Goal: Task Accomplishment & Management: Manage account settings

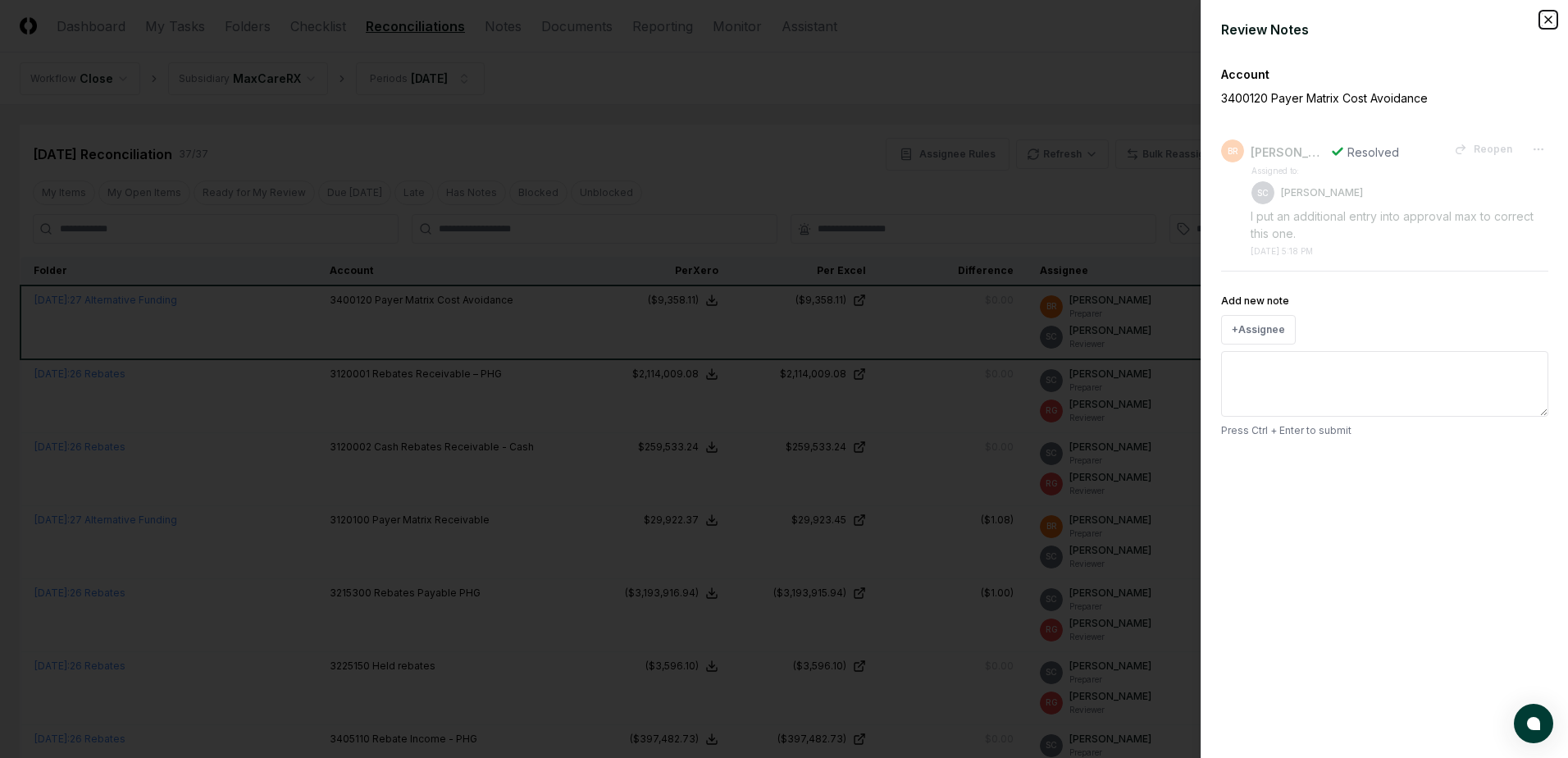
click at [1547, 21] on icon "button" at bounding box center [1548, 20] width 7 height 7
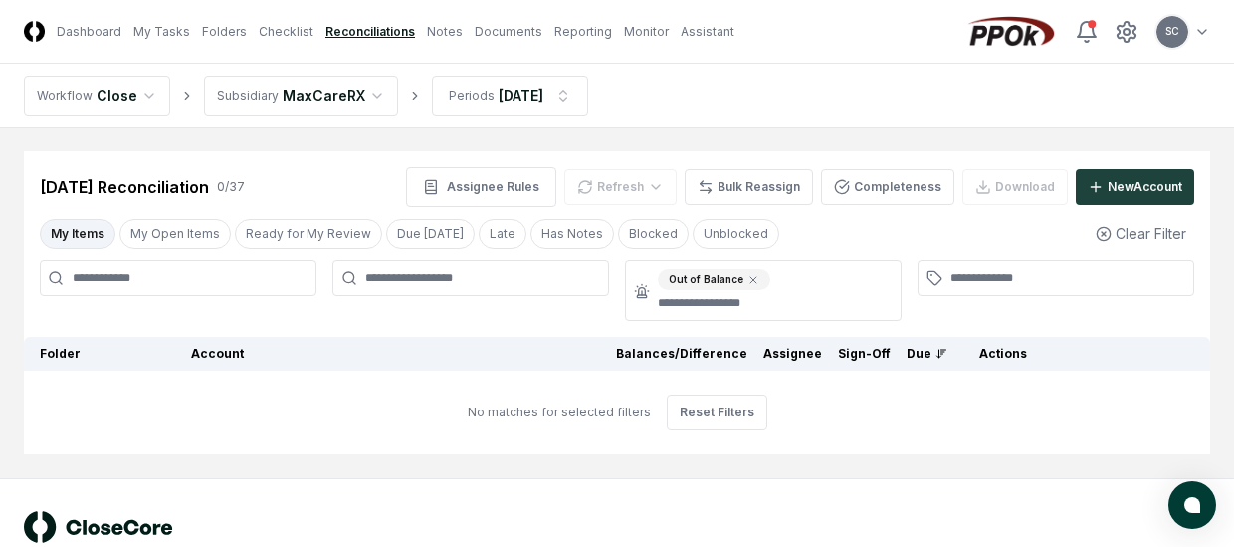
click at [346, 32] on link "Reconciliations" at bounding box center [371, 32] width 90 height 18
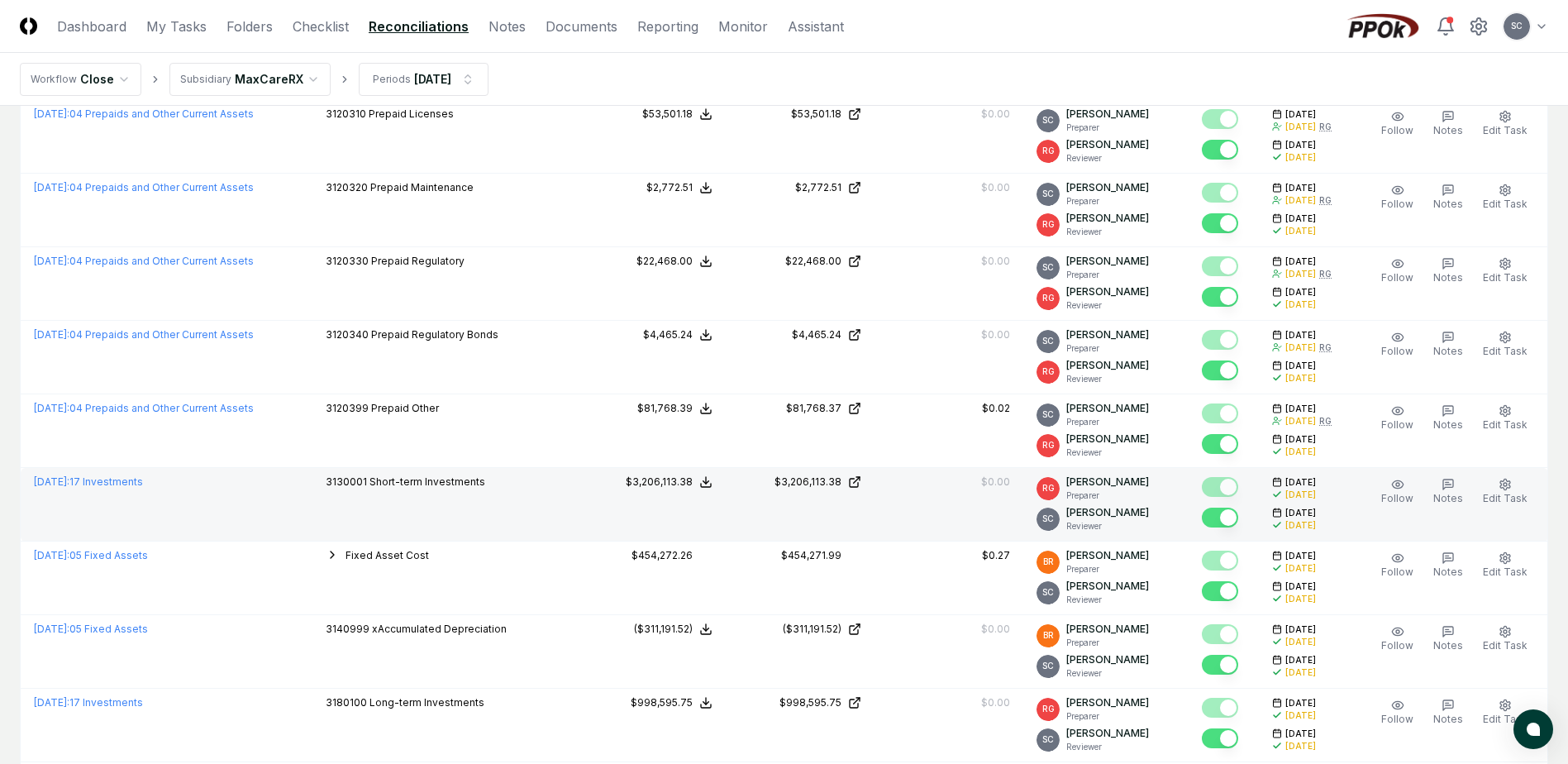
scroll to position [1042, 0]
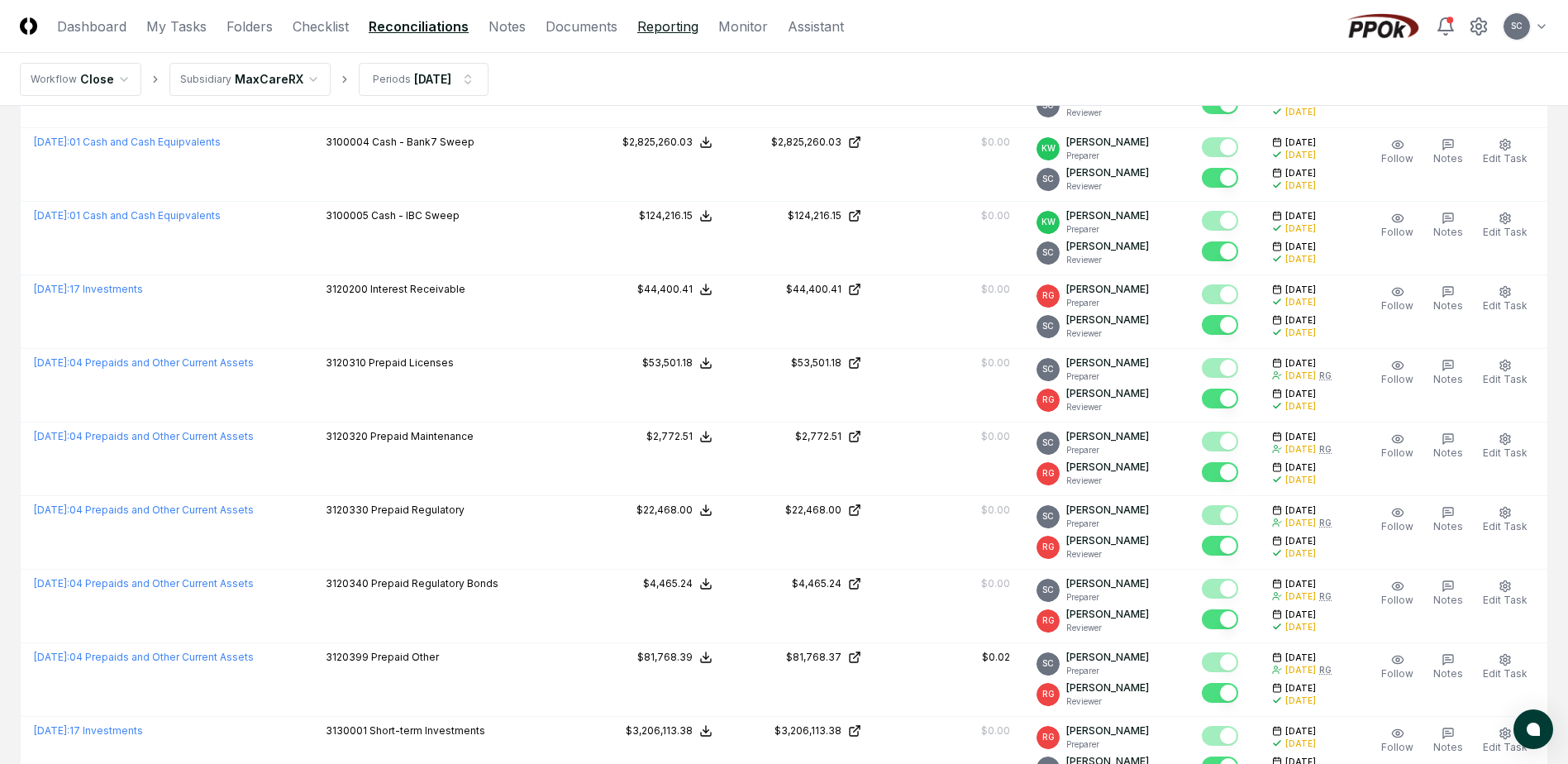
click at [672, 27] on link "Reporting" at bounding box center [668, 27] width 61 height 20
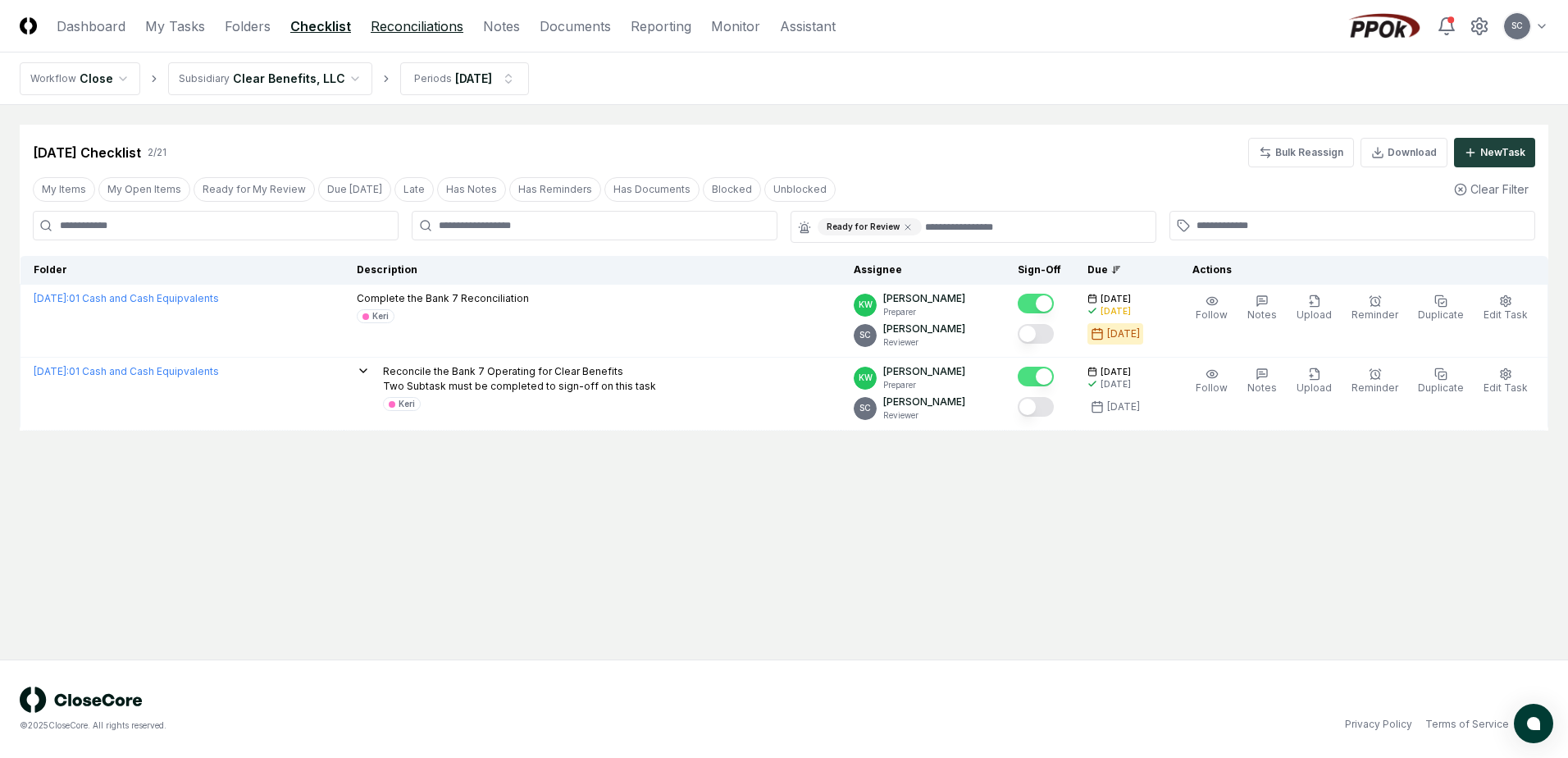
click at [413, 24] on link "Reconciliations" at bounding box center [417, 26] width 92 height 20
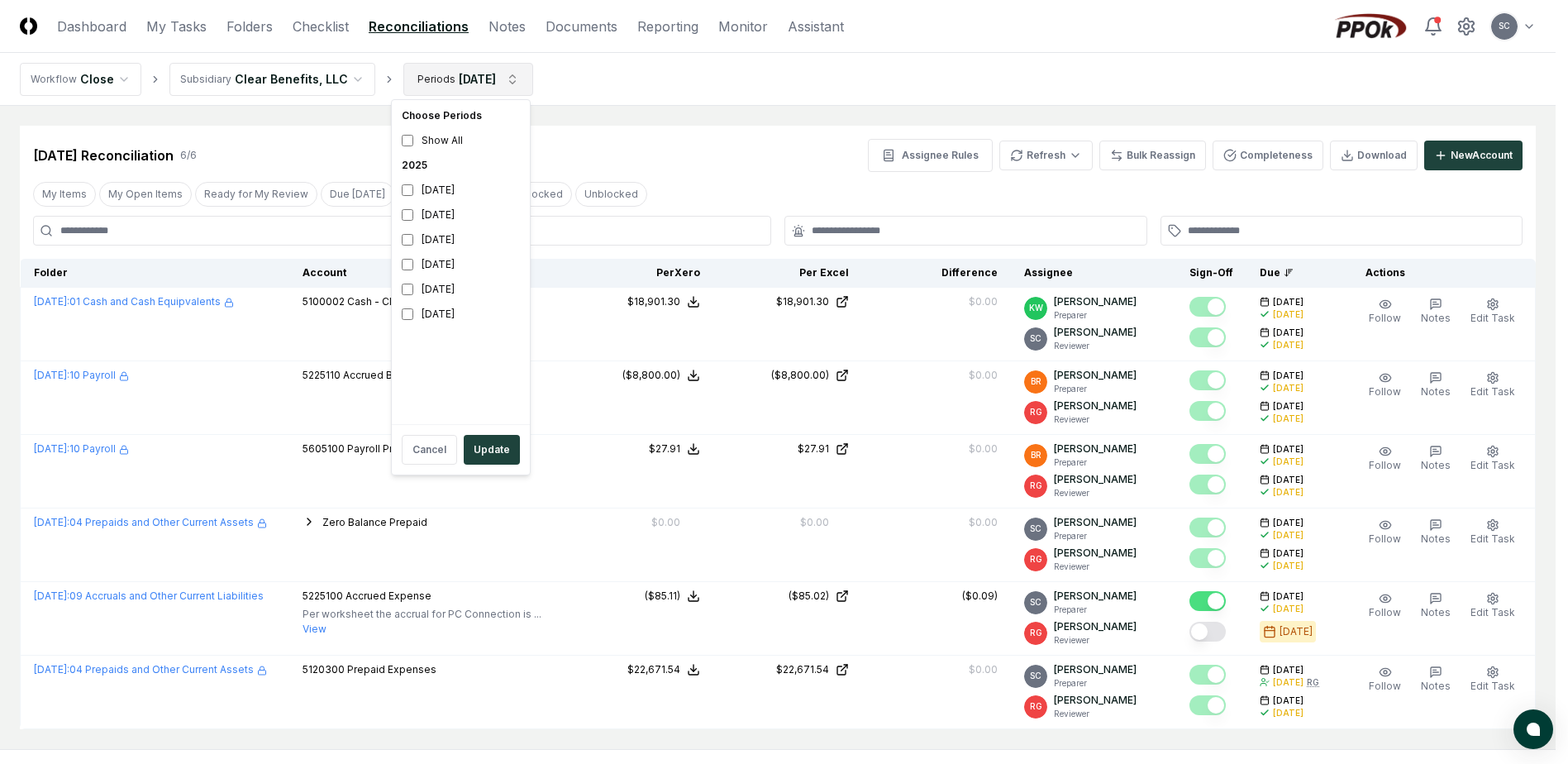
click at [418, 78] on html "CloseCore Dashboard My Tasks Folders Checklist Reconciliations Notes Documents …" at bounding box center [784, 424] width 1568 height 848
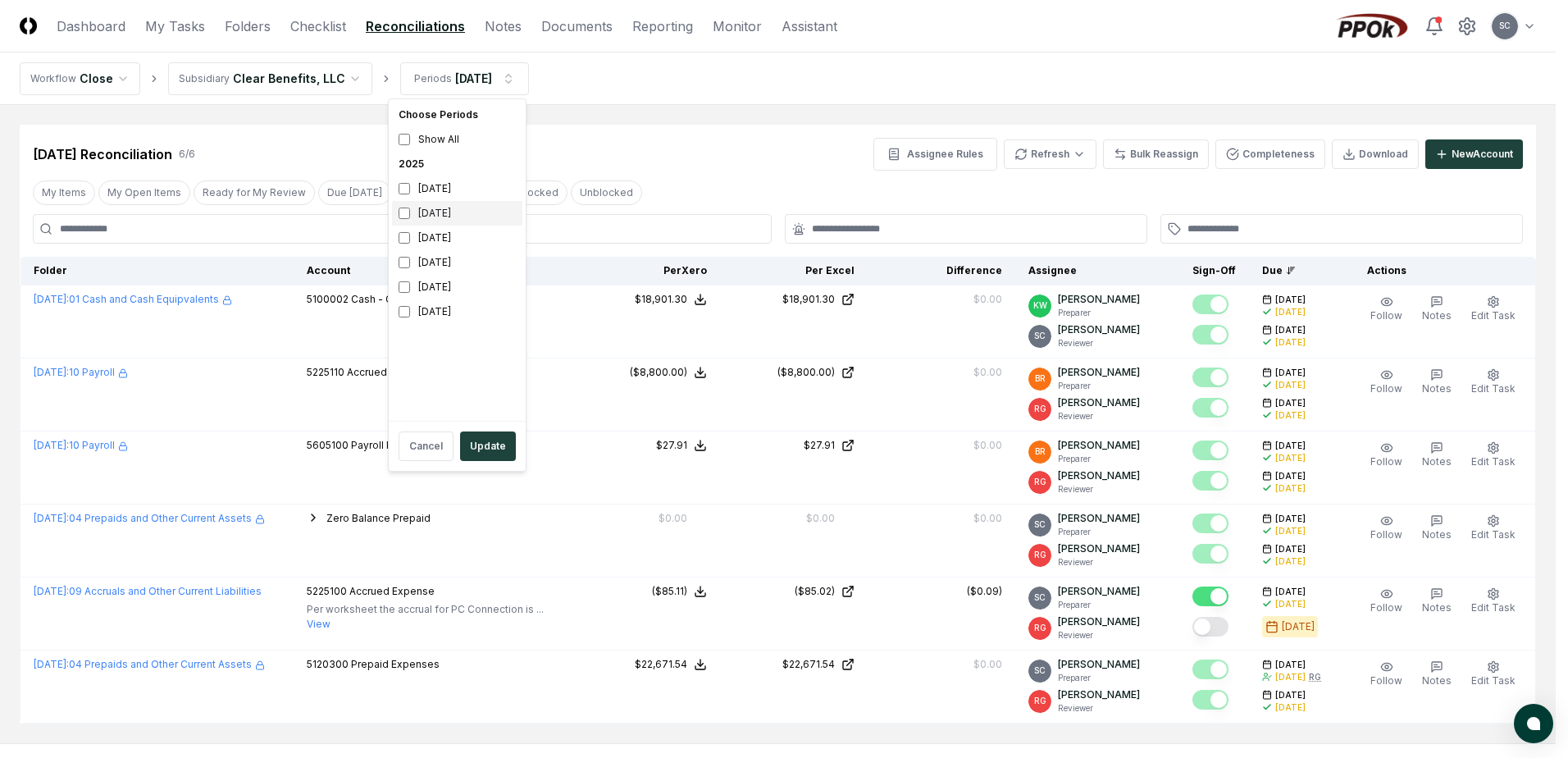
click at [420, 213] on div "September 2025" at bounding box center [457, 213] width 130 height 25
click at [478, 446] on button "Update" at bounding box center [488, 447] width 56 height 30
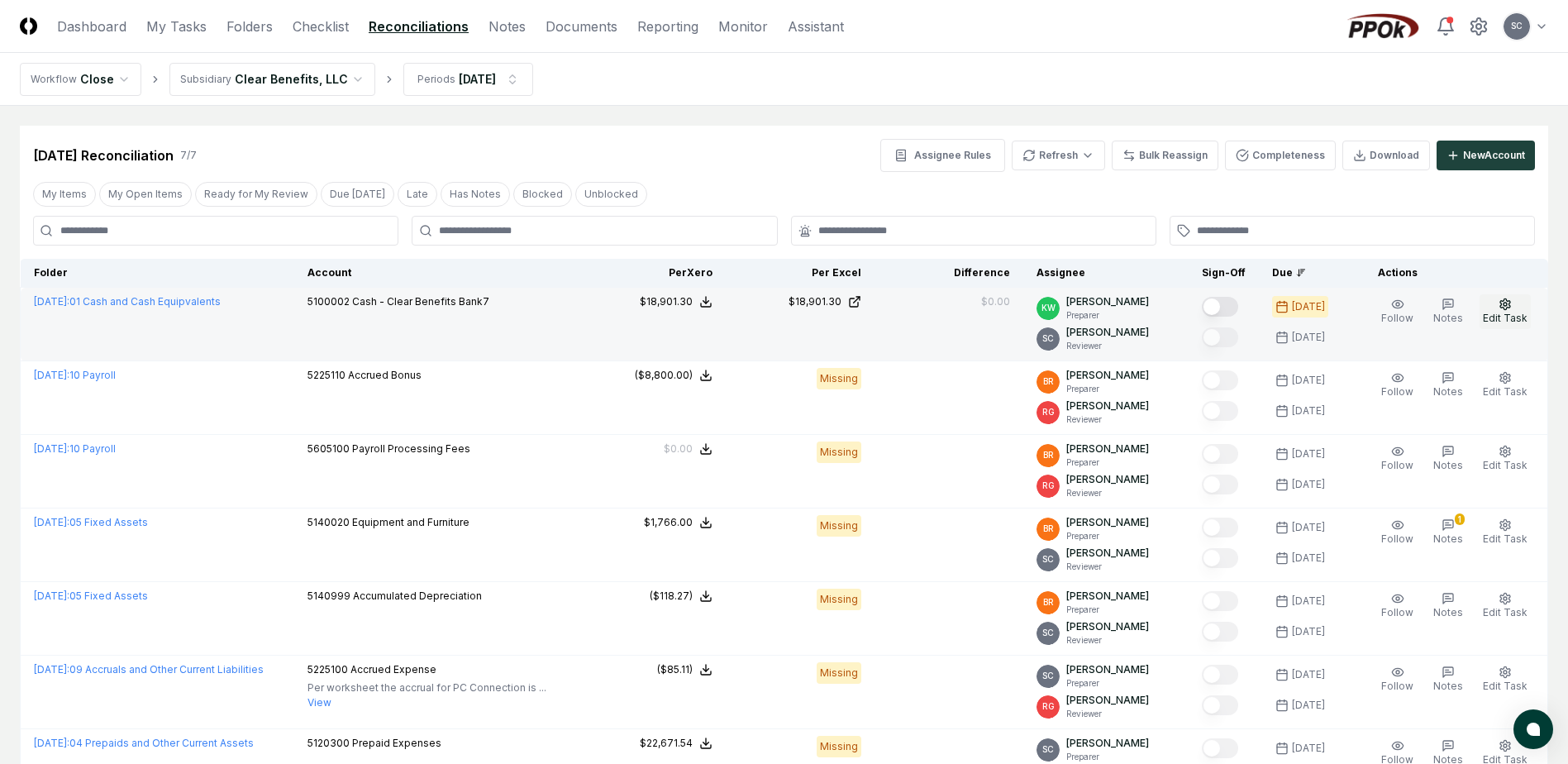
click at [1506, 306] on circle "button" at bounding box center [1505, 304] width 3 height 3
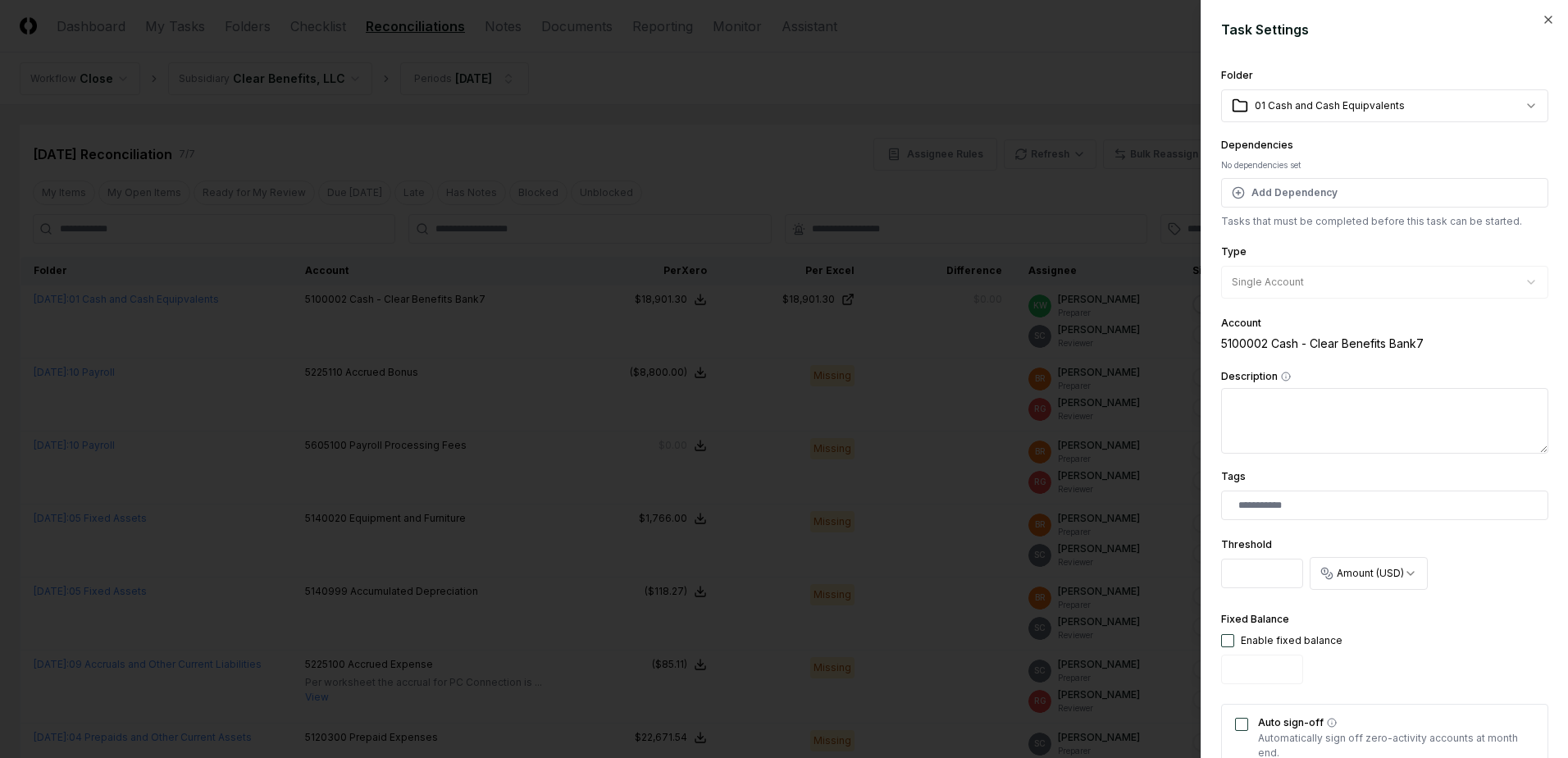
scroll to position [164, 0]
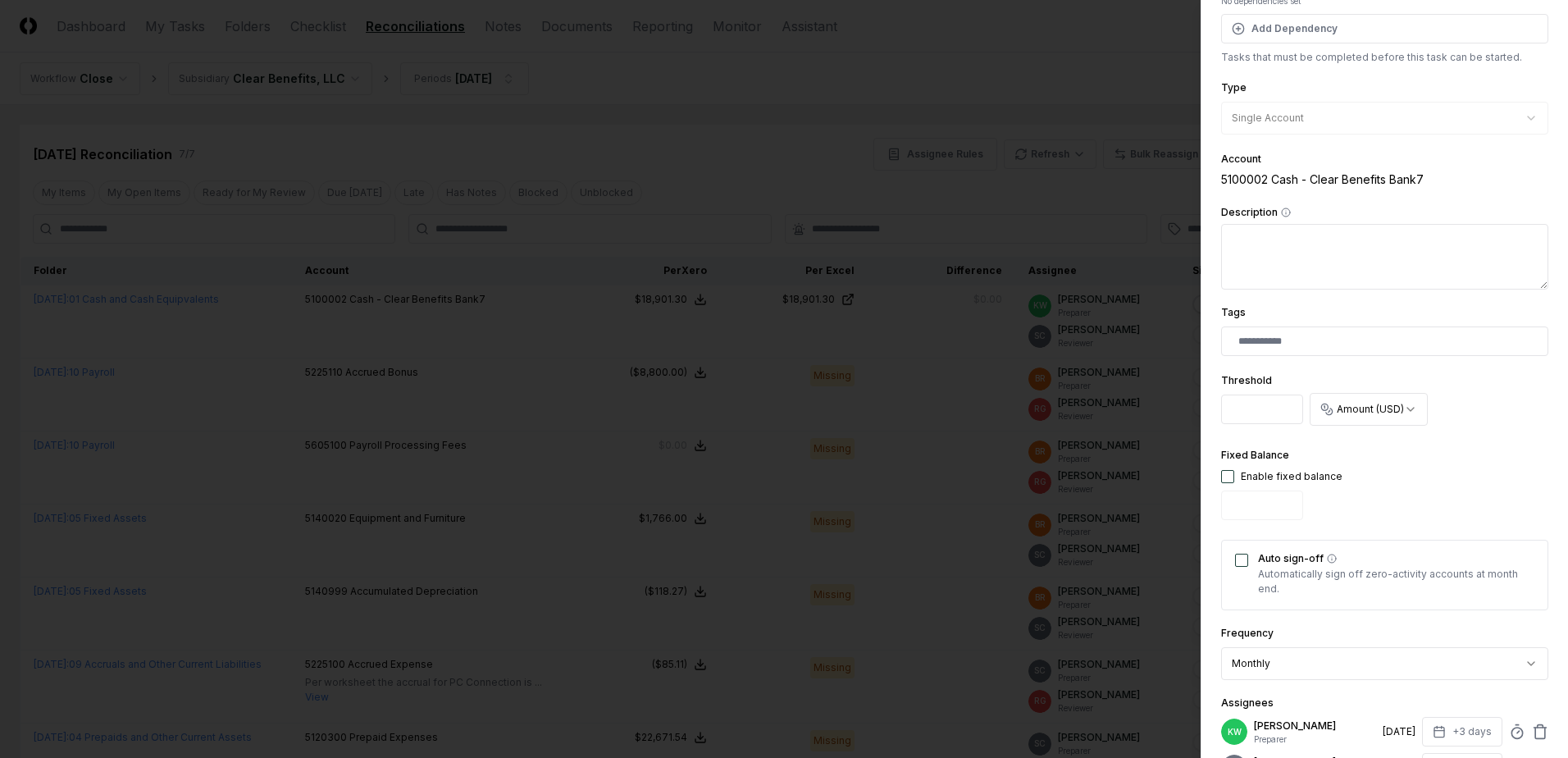
click at [1240, 558] on button "Auto sign-off" at bounding box center [1241, 560] width 13 height 13
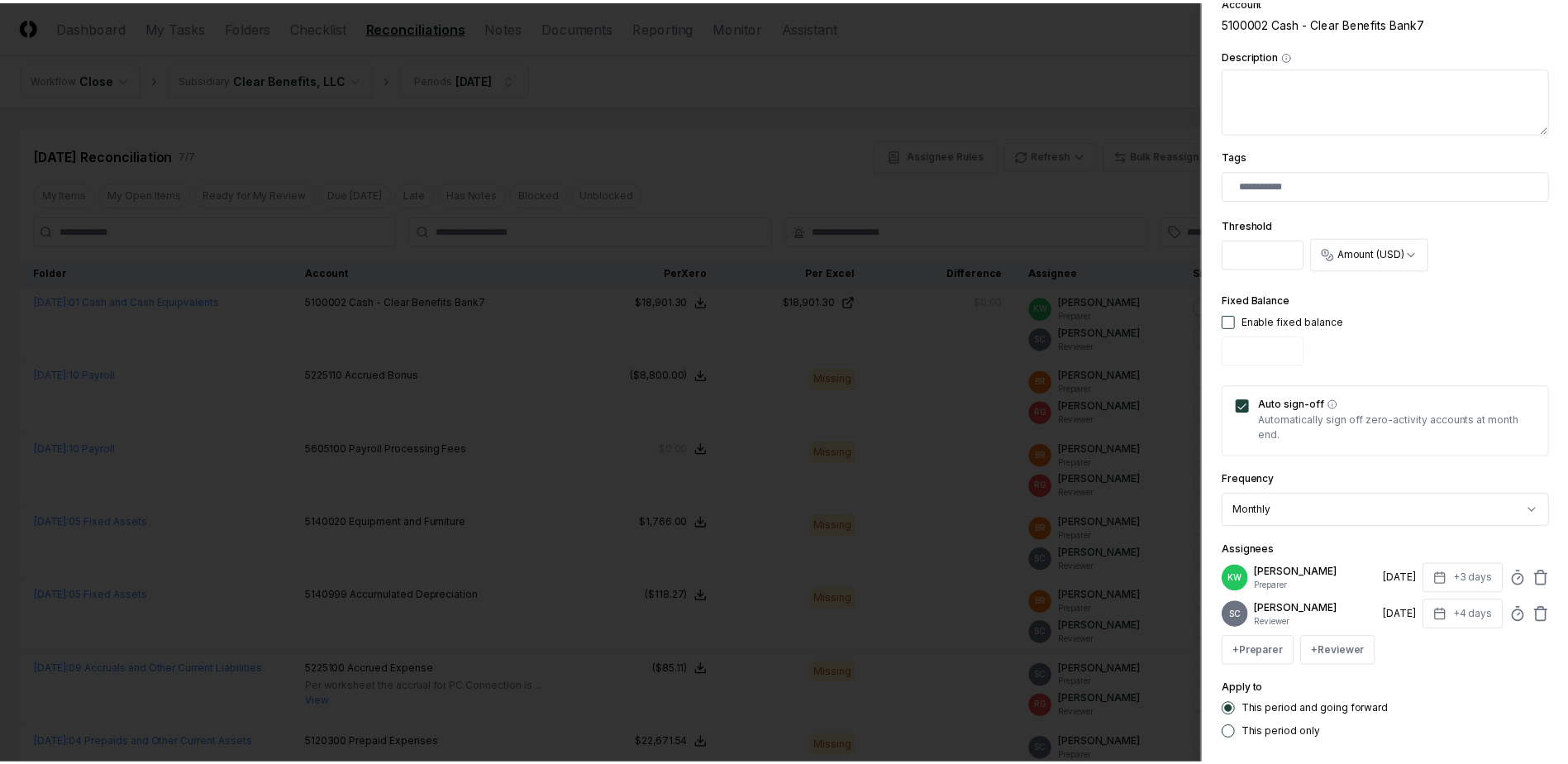
scroll to position [407, 0]
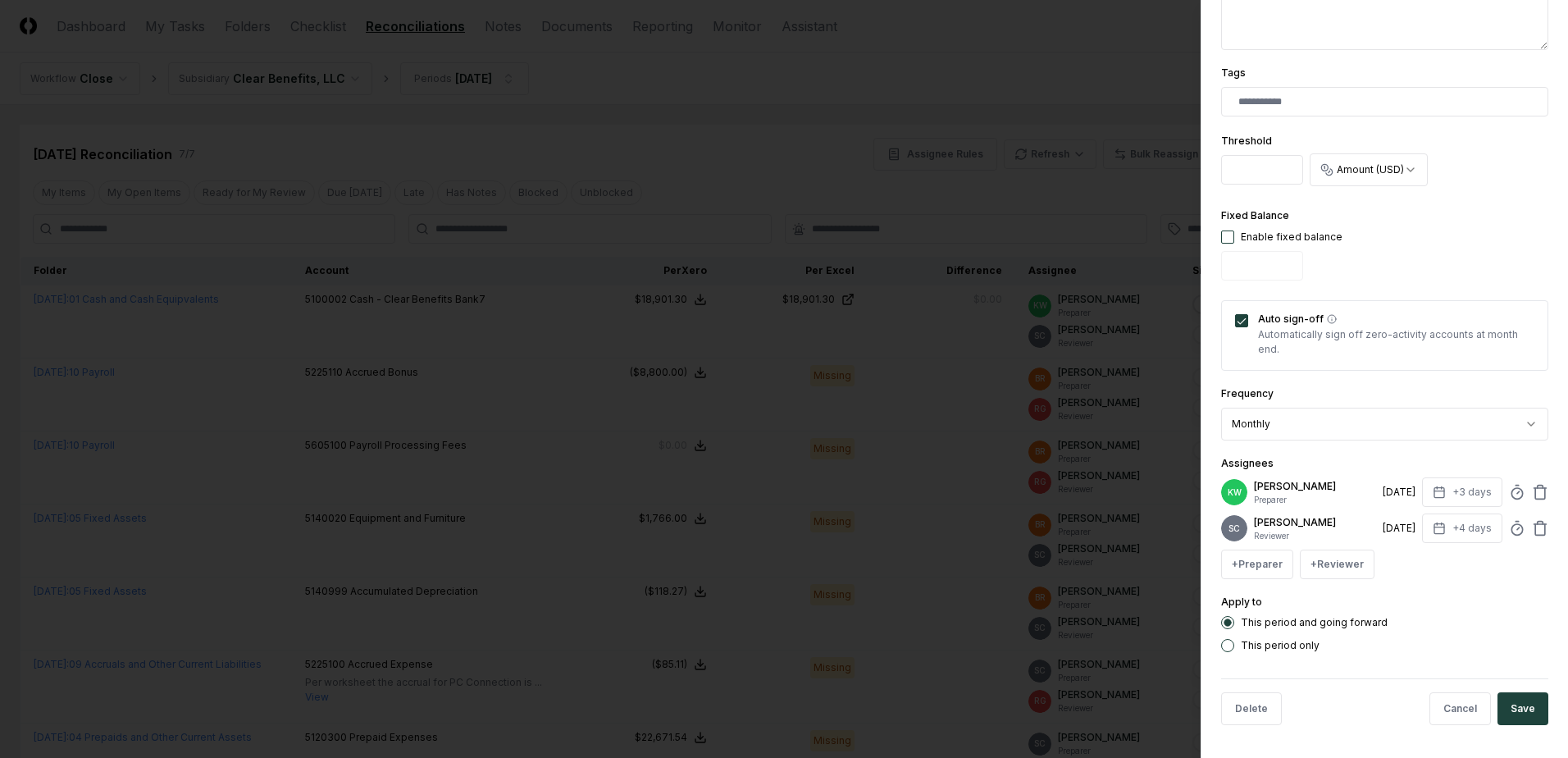
click at [1514, 705] on button "Save" at bounding box center [1523, 709] width 51 height 33
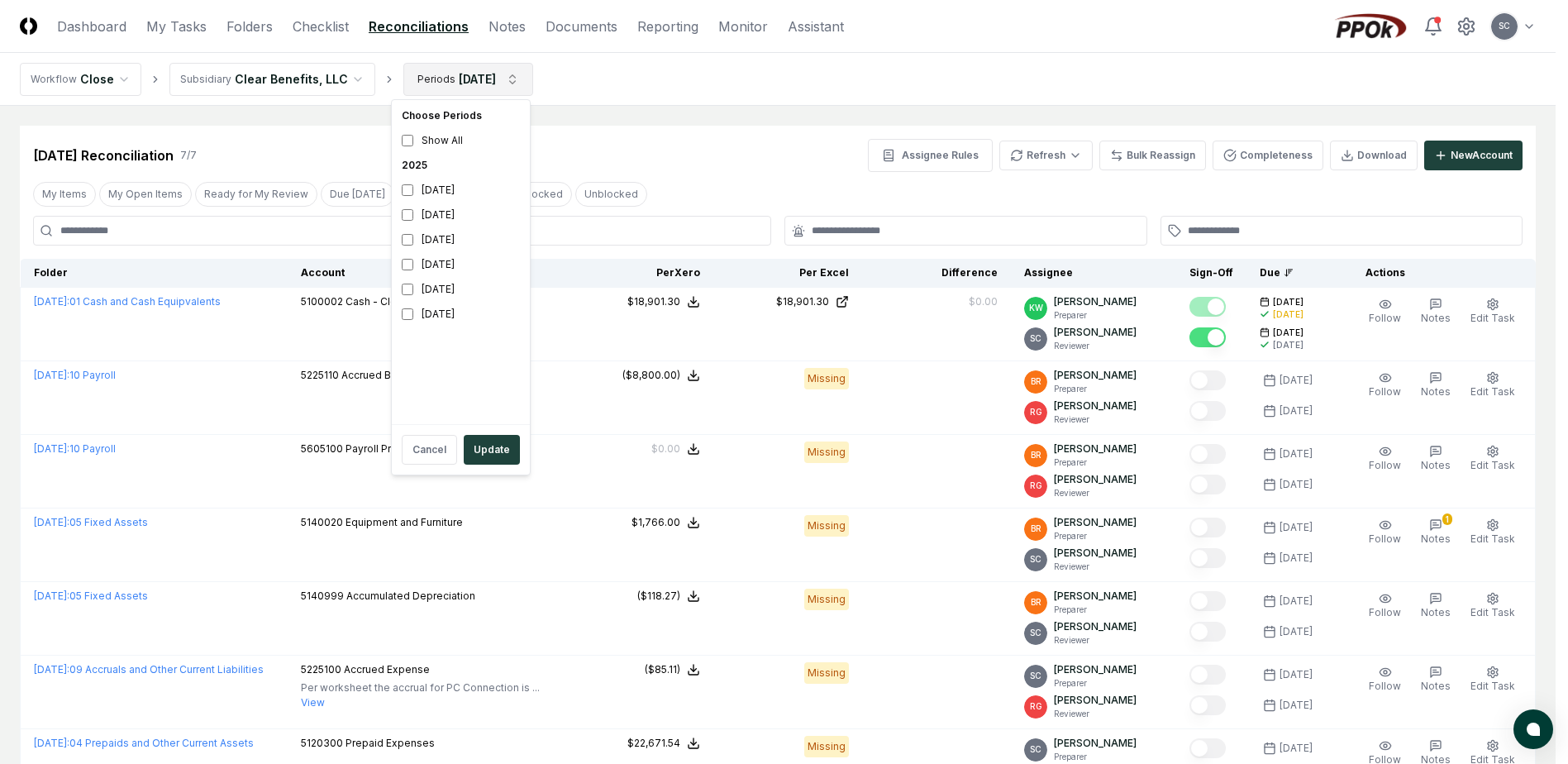
click at [476, 84] on html "CloseCore Dashboard My Tasks Folders Checklist Reconciliations Notes Documents …" at bounding box center [784, 461] width 1568 height 922
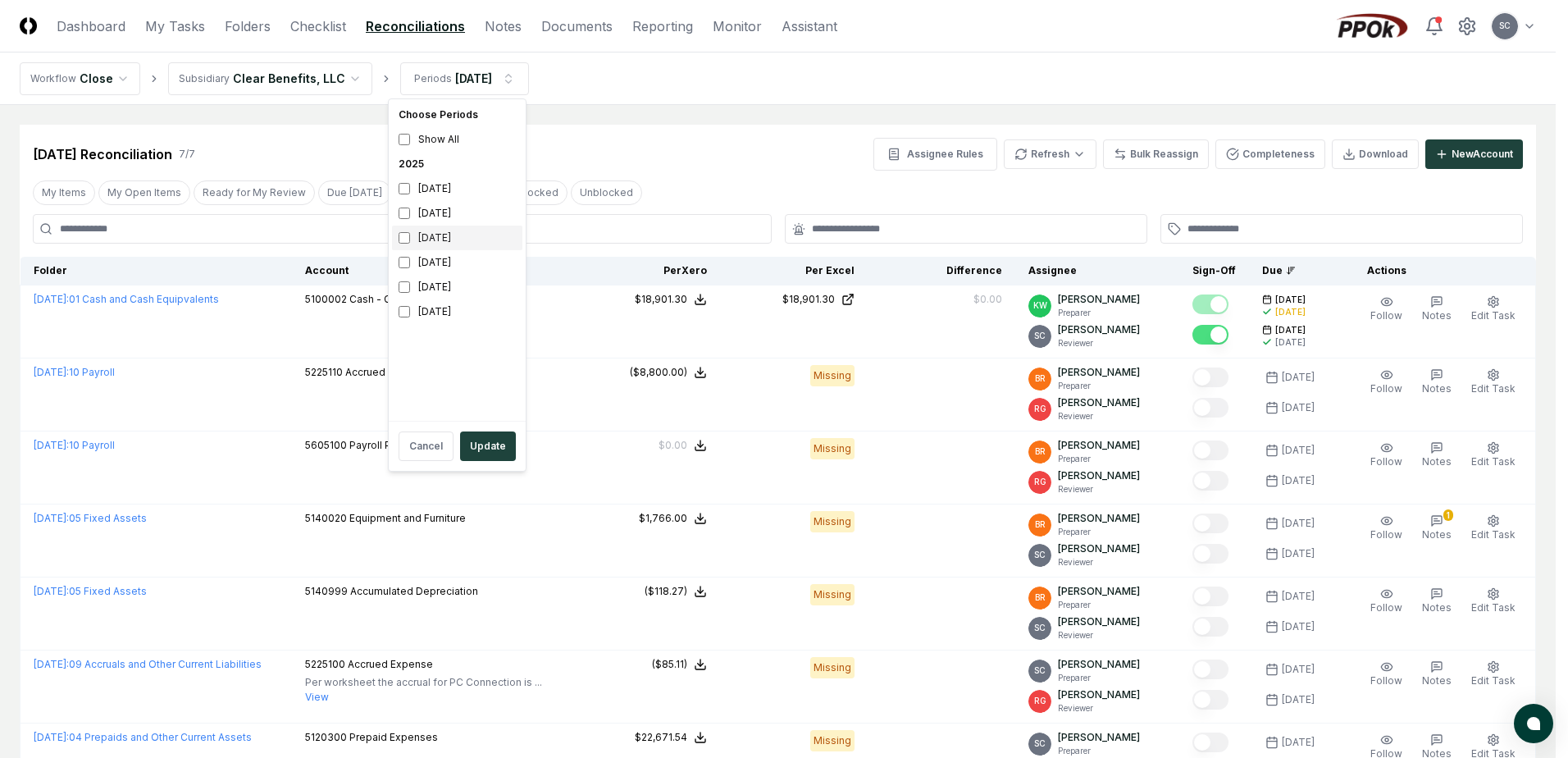
click at [427, 237] on div "[DATE]" at bounding box center [457, 238] width 130 height 25
click at [423, 209] on div "September 2025" at bounding box center [457, 213] width 130 height 25
click at [491, 434] on button "Update" at bounding box center [488, 447] width 56 height 30
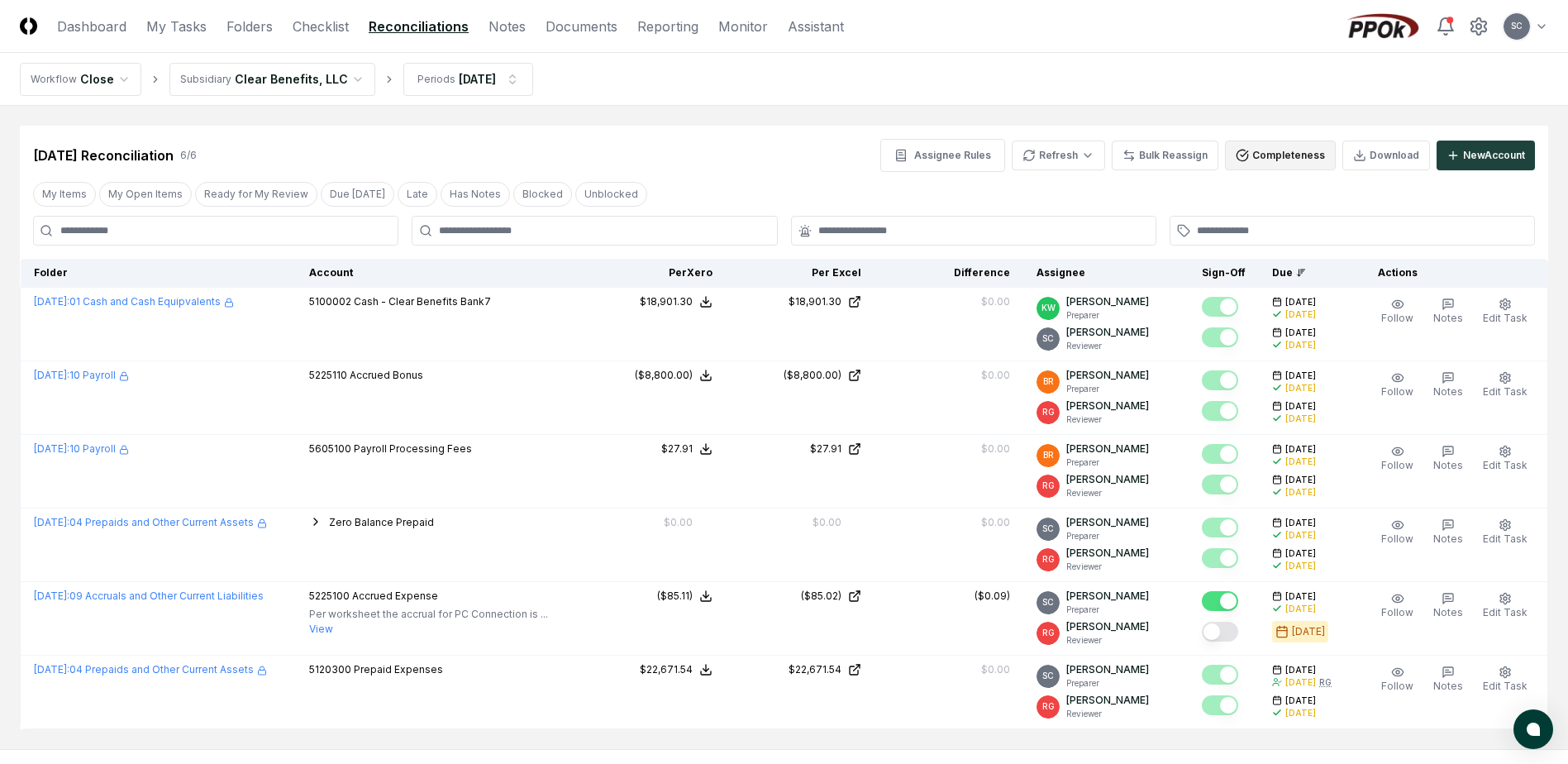
click at [1282, 148] on button "Completeness" at bounding box center [1279, 155] width 110 height 30
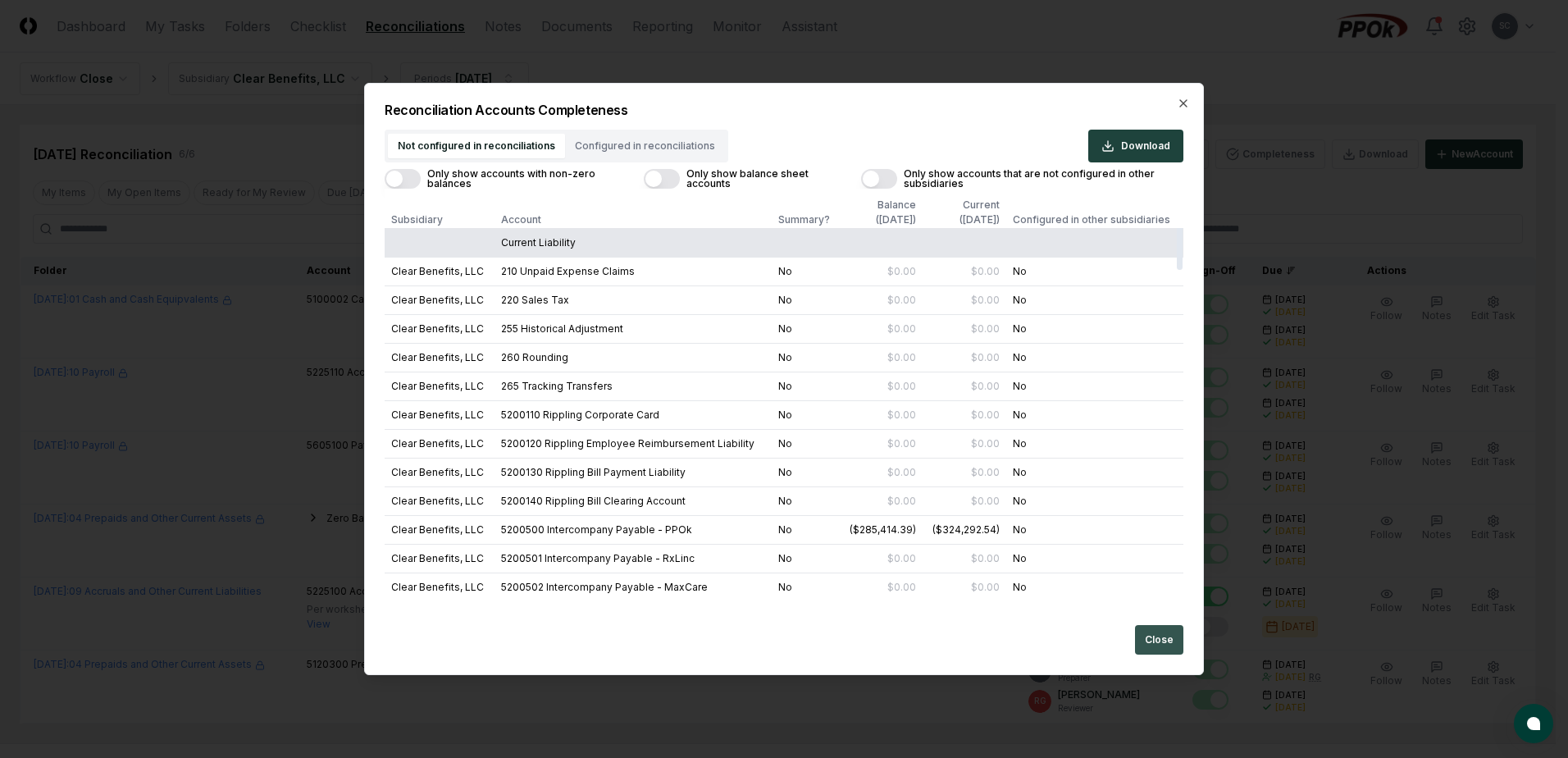
click at [1163, 644] on button "Close" at bounding box center [1159, 640] width 49 height 30
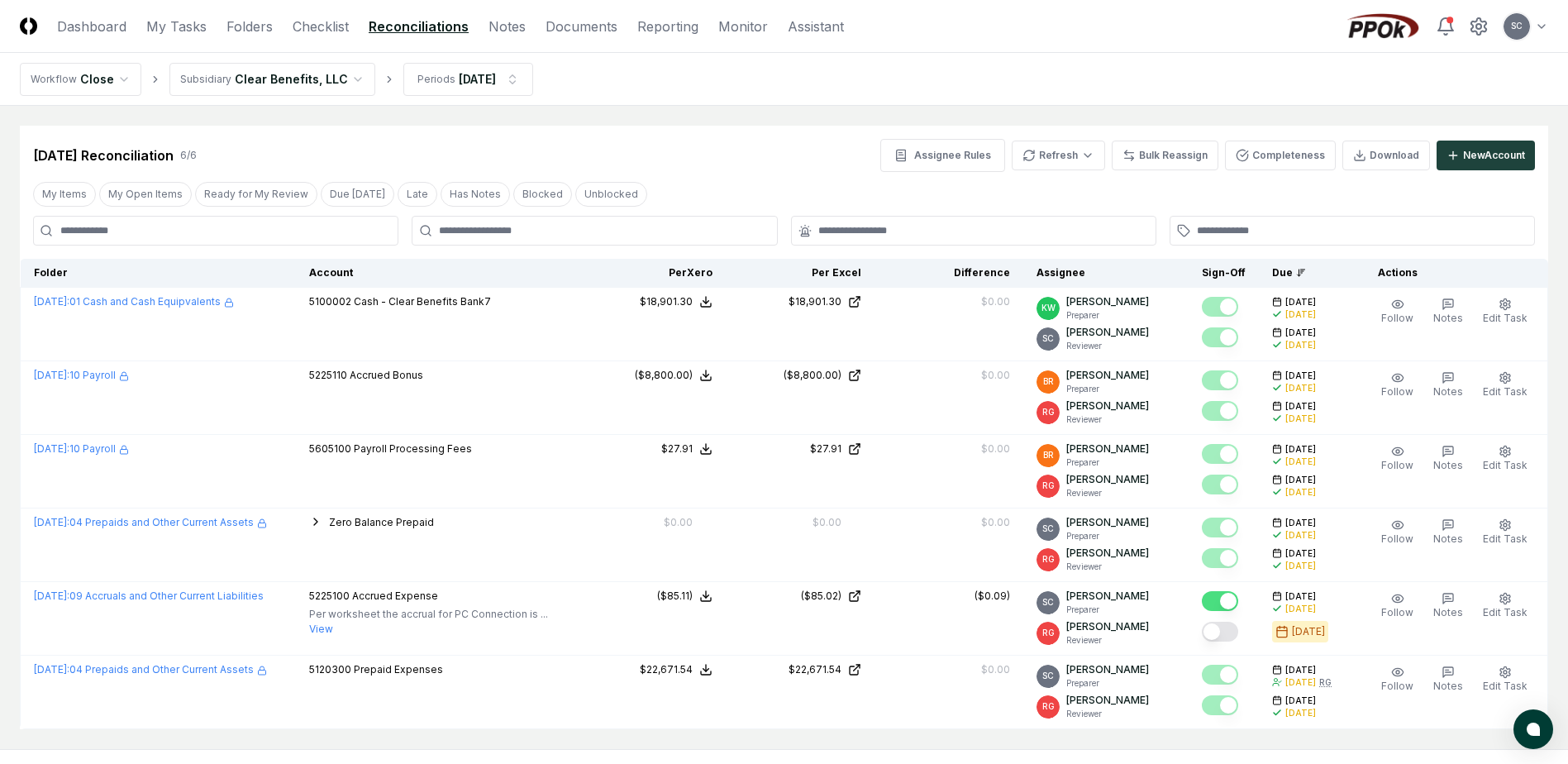
click at [247, 76] on html "CloseCore Dashboard My Tasks Folders Checklist Reconciliations Notes Documents …" at bounding box center [784, 424] width 1568 height 848
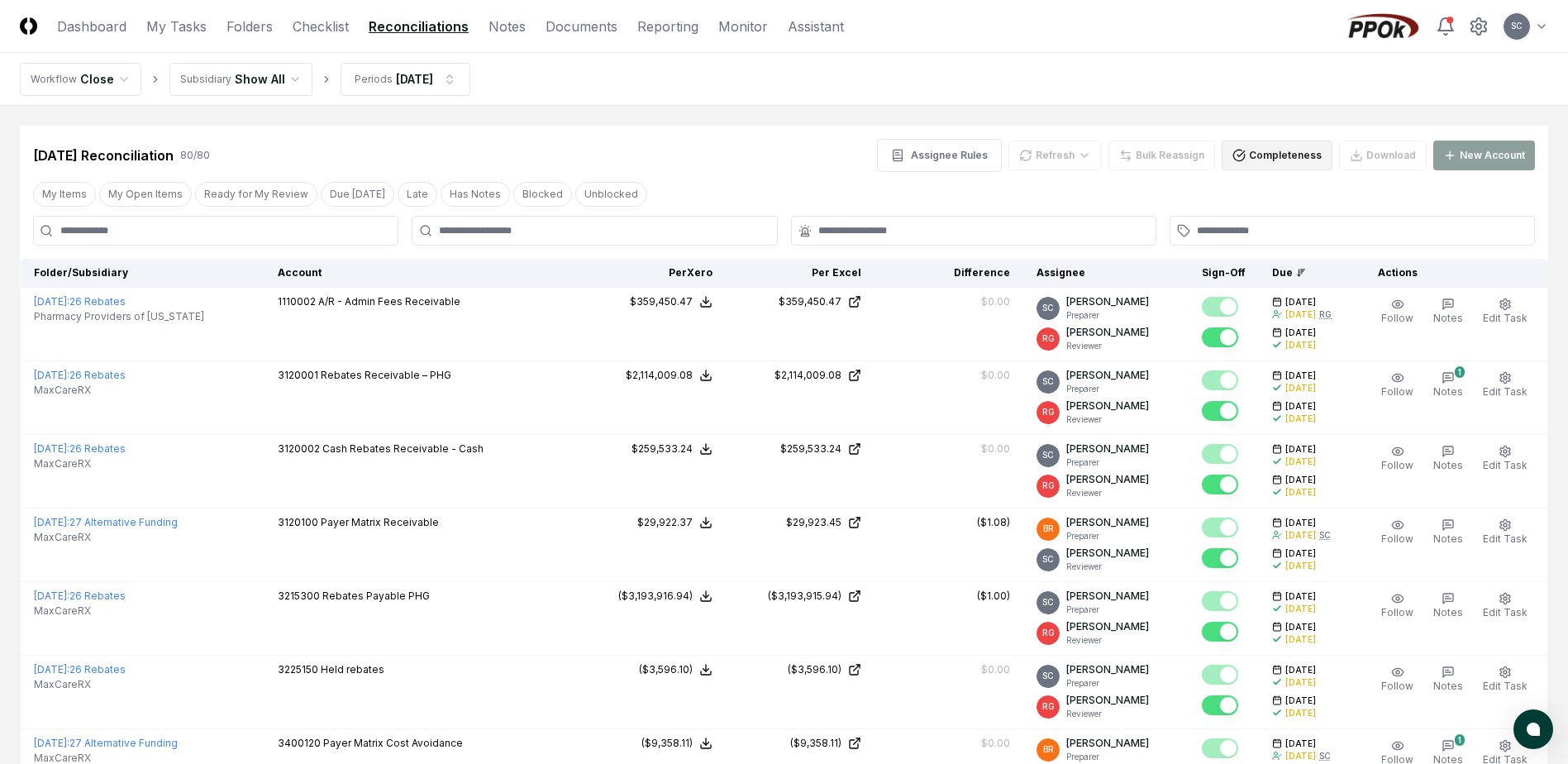
click at [1286, 157] on button "Completeness" at bounding box center [1276, 155] width 110 height 30
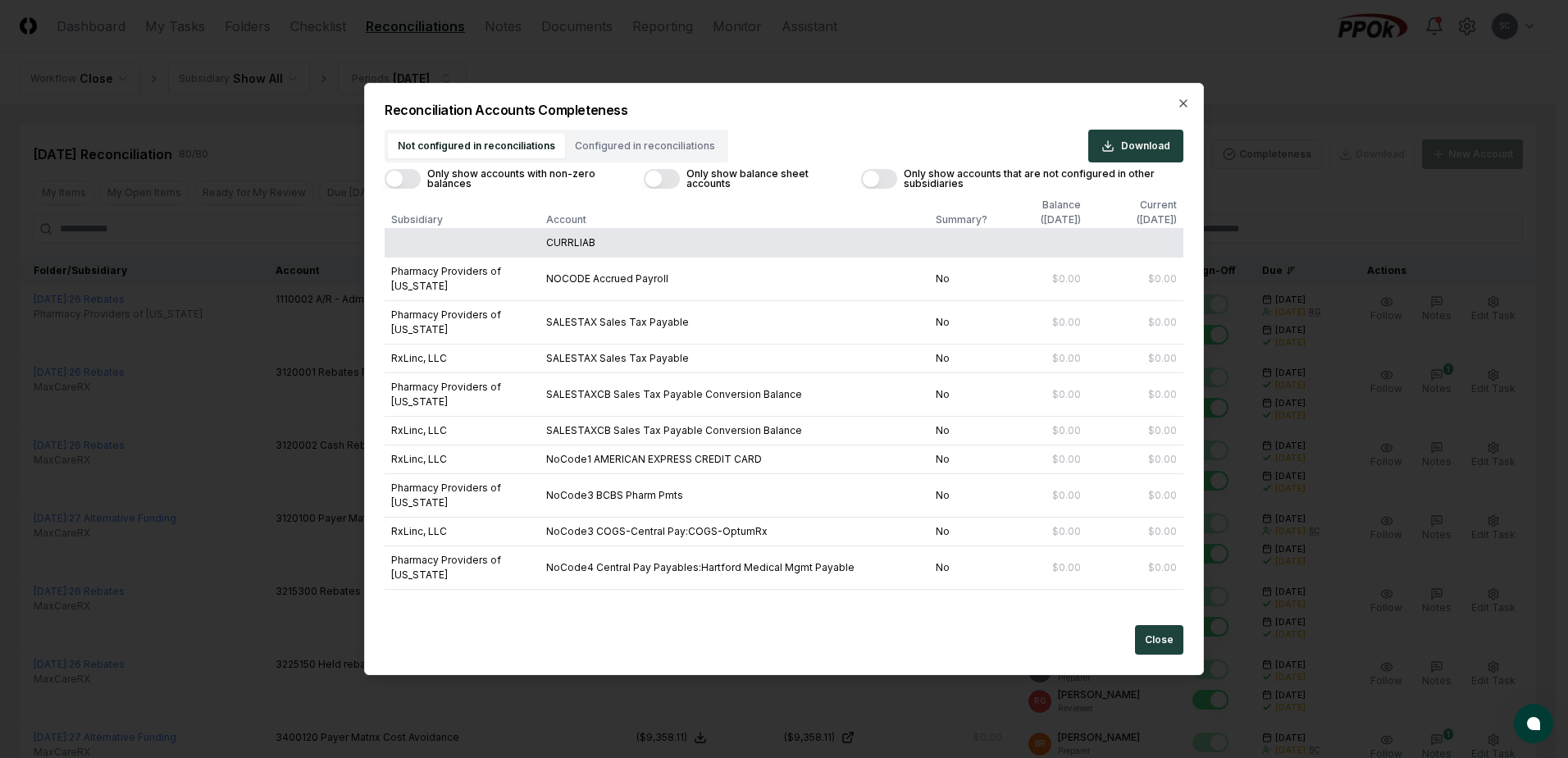
click at [632, 140] on div "Not configured in reconciliations Configured in reconciliations" at bounding box center [556, 146] width 343 height 33
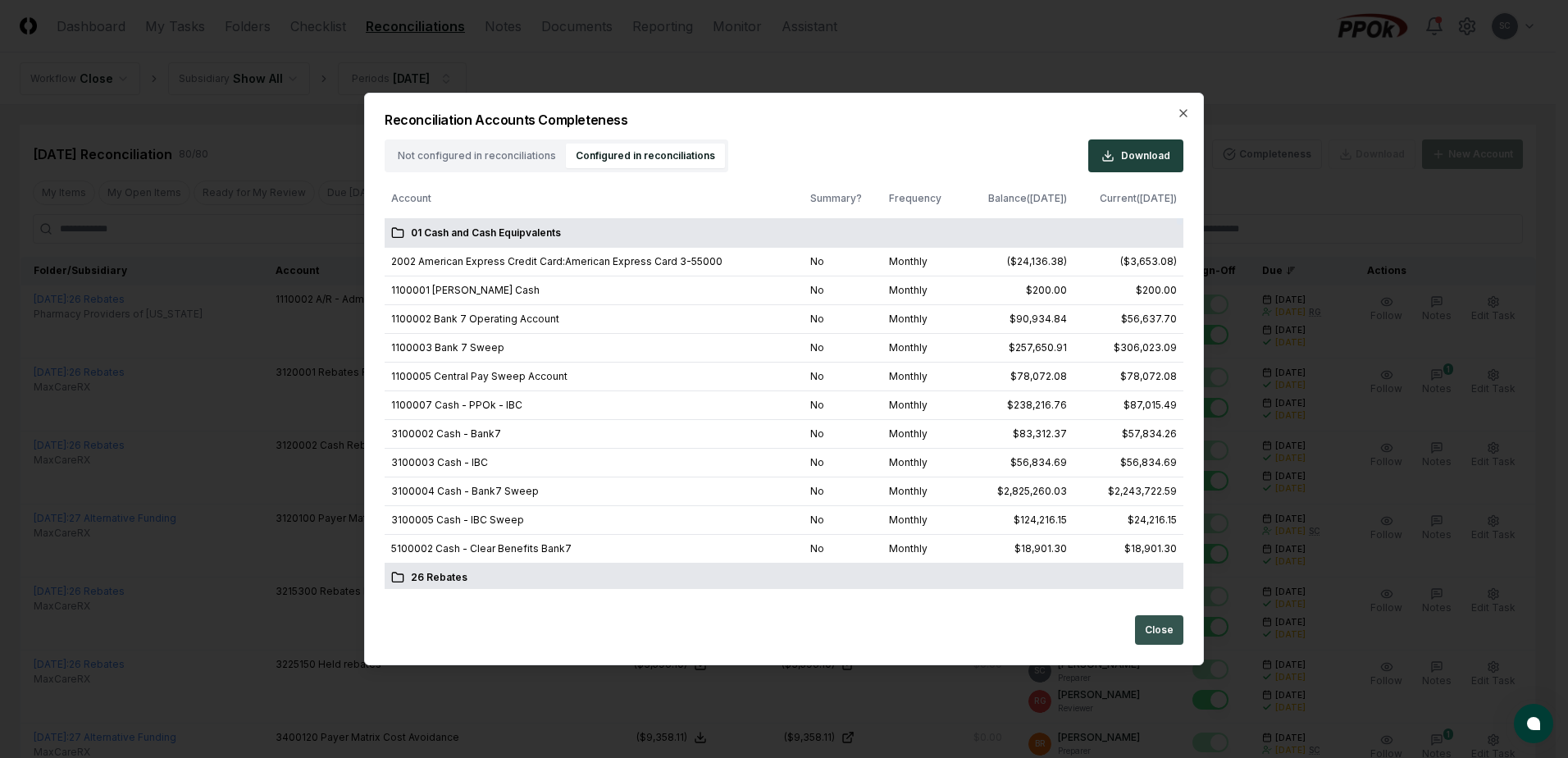
click at [1150, 629] on button "Close" at bounding box center [1159, 630] width 49 height 30
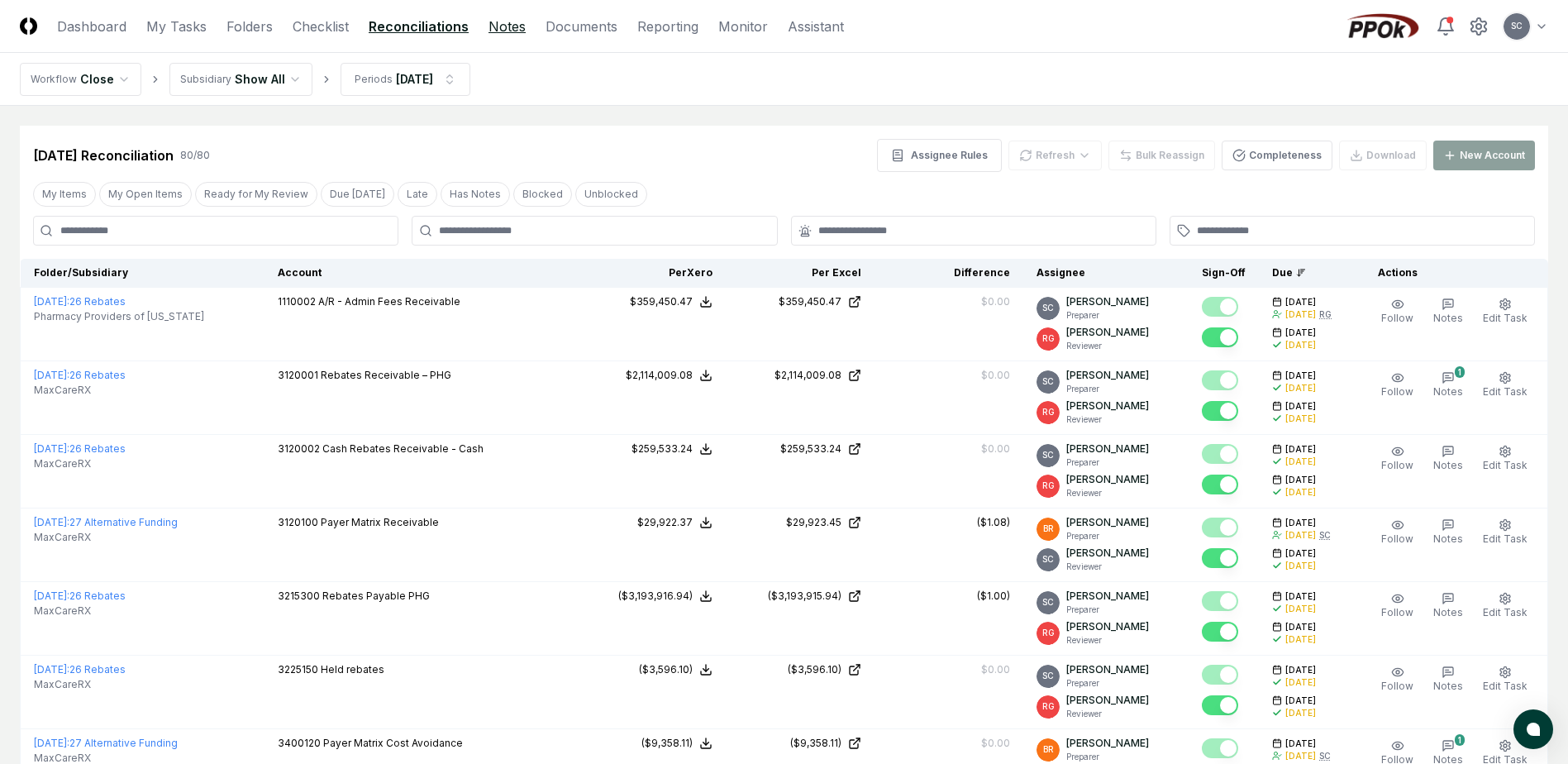
click at [502, 27] on link "Notes" at bounding box center [506, 27] width 37 height 20
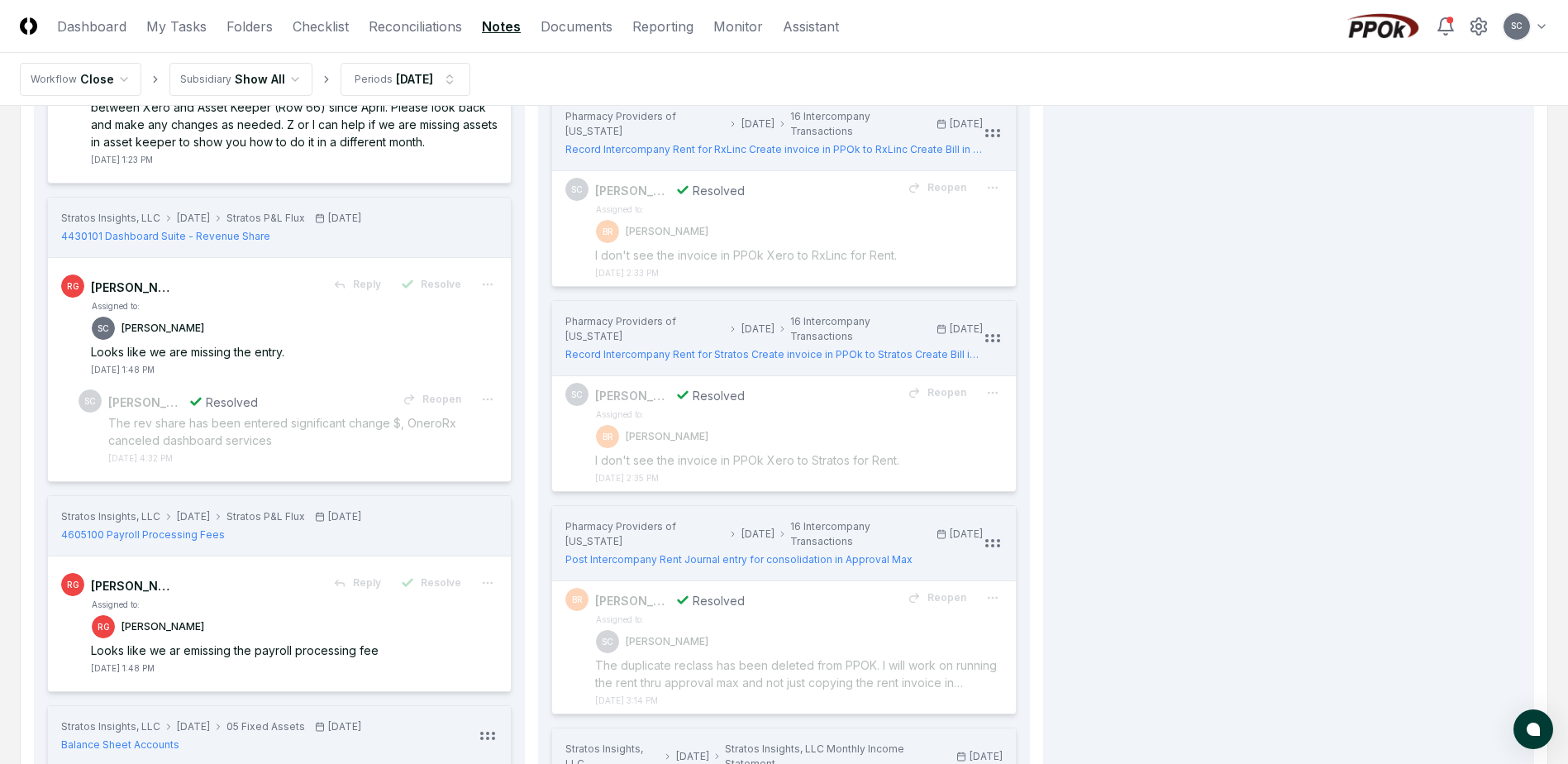
scroll to position [992, 0]
